Goal: Go to known website: Access a specific website the user already knows

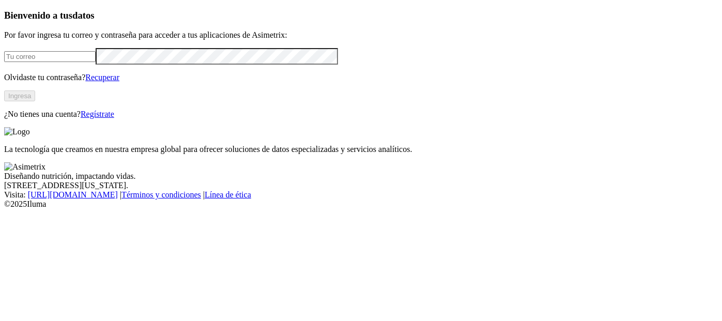
type input "[EMAIL_ADDRESS][PERSON_NAME][DOMAIN_NAME]"
click at [35, 101] on button "Ingresa" at bounding box center [19, 95] width 31 height 11
